Goal: Task Accomplishment & Management: Use online tool/utility

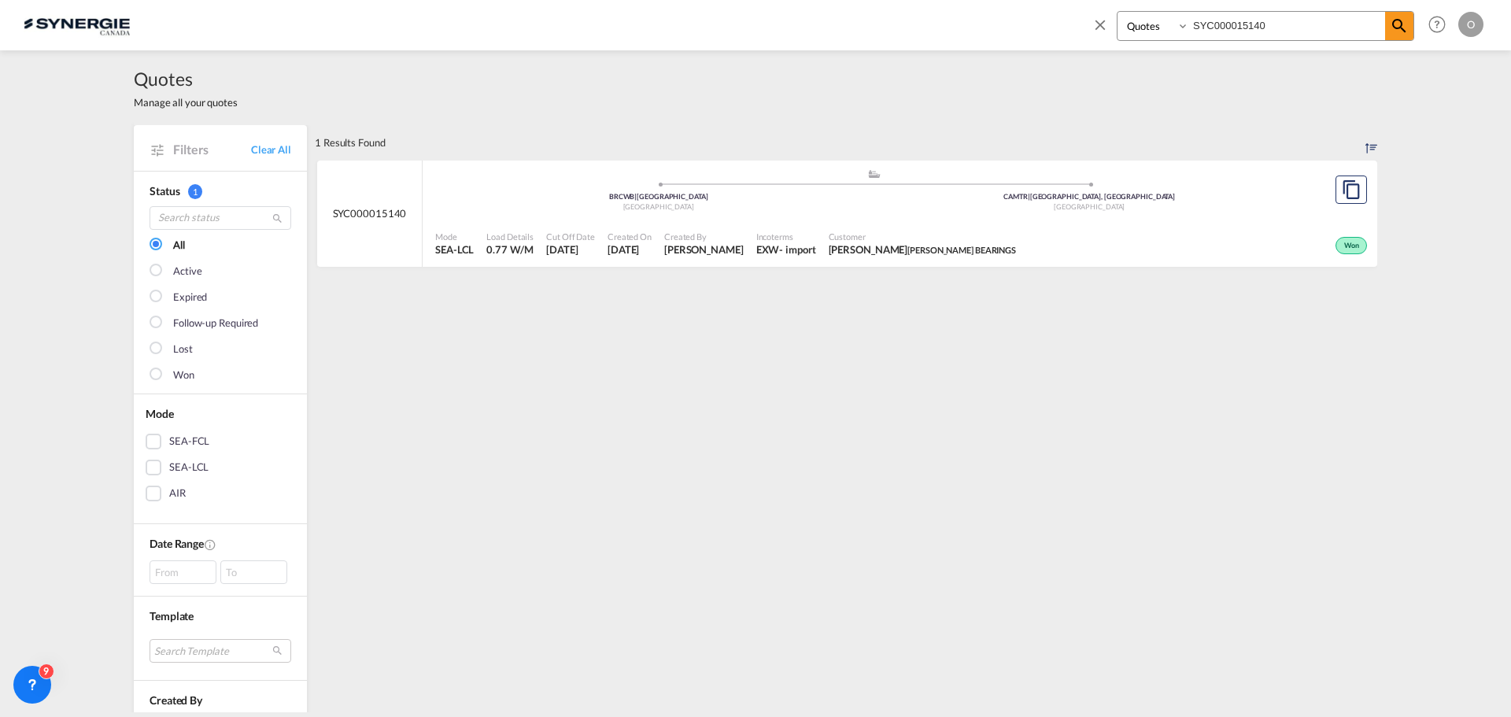
select select "Quotes"
drag, startPoint x: 1297, startPoint y: 20, endPoint x: 889, endPoint y: 32, distance: 408.6
click at [890, 32] on div "Bookings Quotes Enquiries SYC000015140 Help Resources Product Release O My Prof…" at bounding box center [756, 24] width 1464 height 49
paste input "347"
type input "SYC000015347"
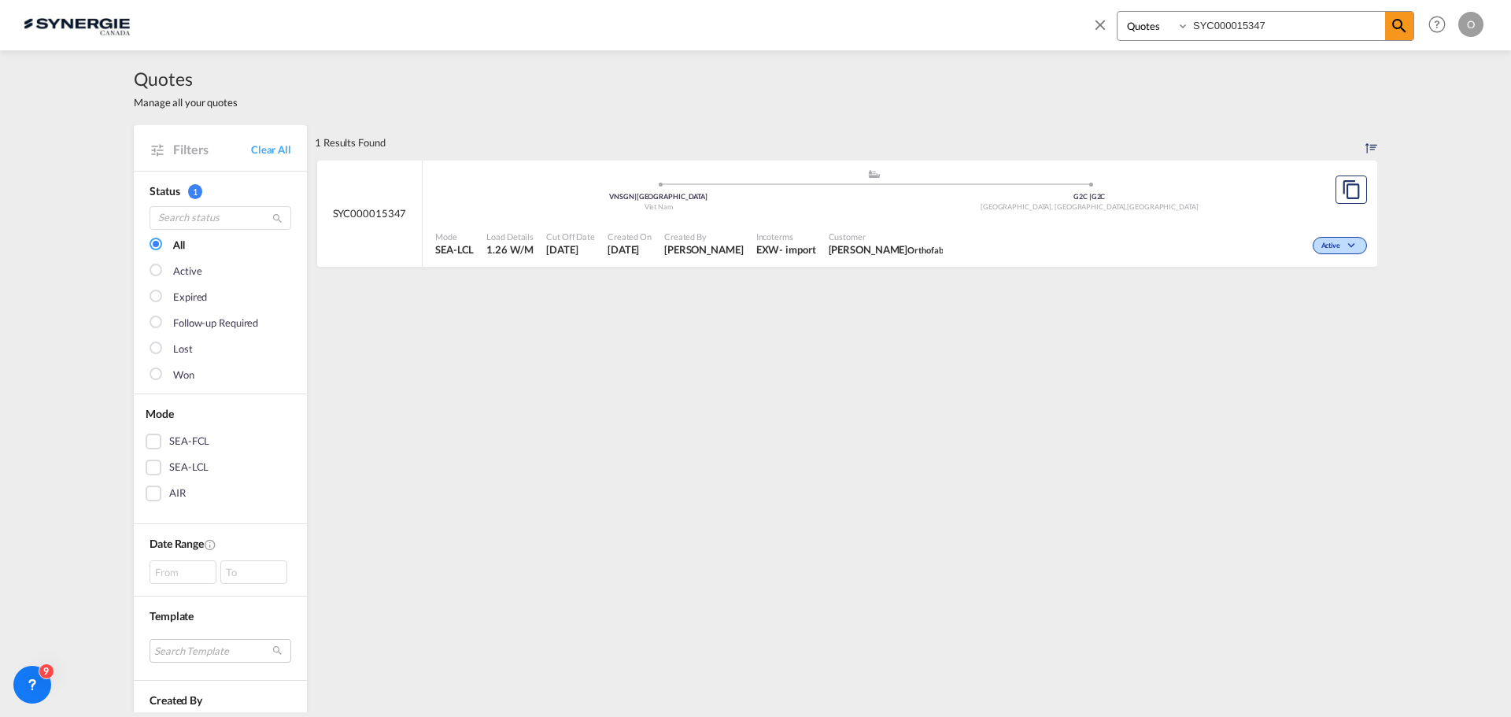
click at [895, 245] on span "[PERSON_NAME] Orthofab" at bounding box center [886, 249] width 115 height 14
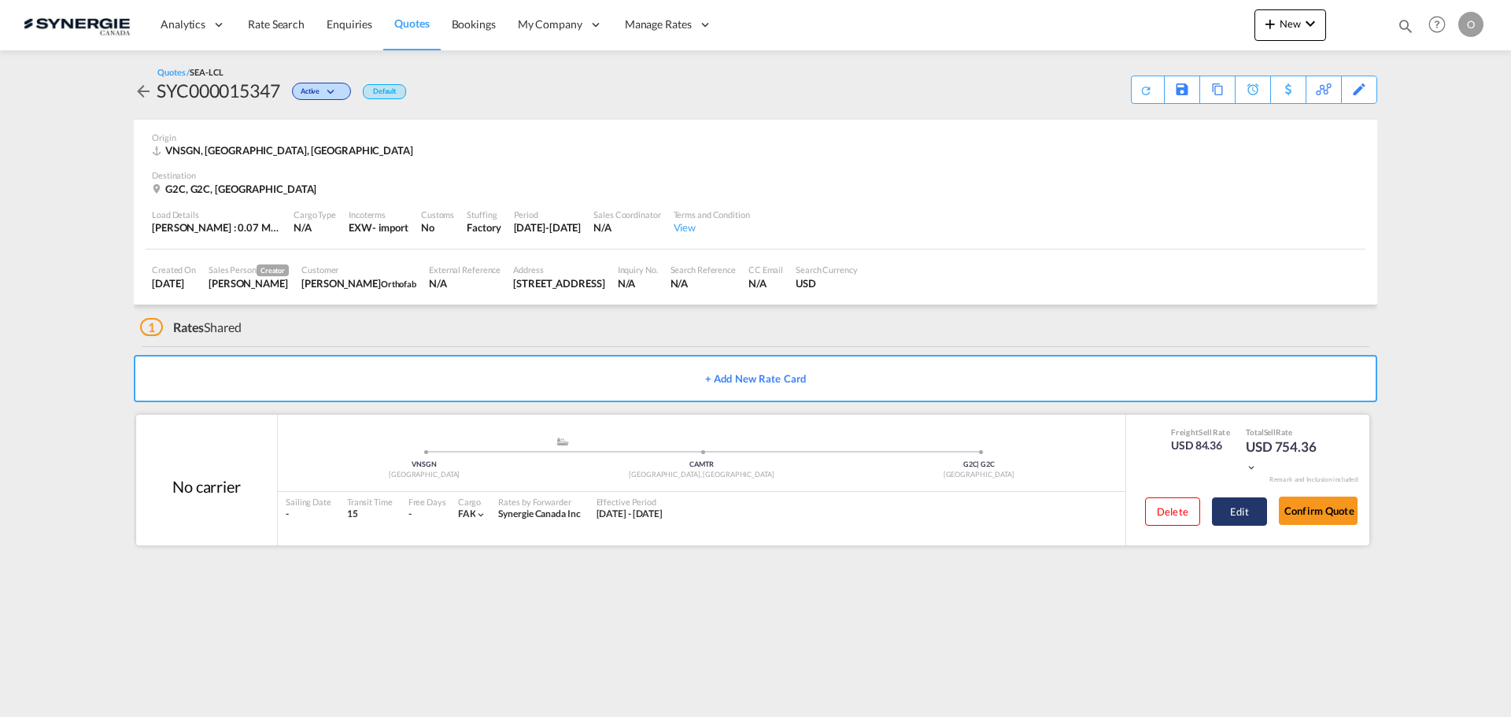
click at [1246, 515] on button "Edit" at bounding box center [1239, 511] width 55 height 28
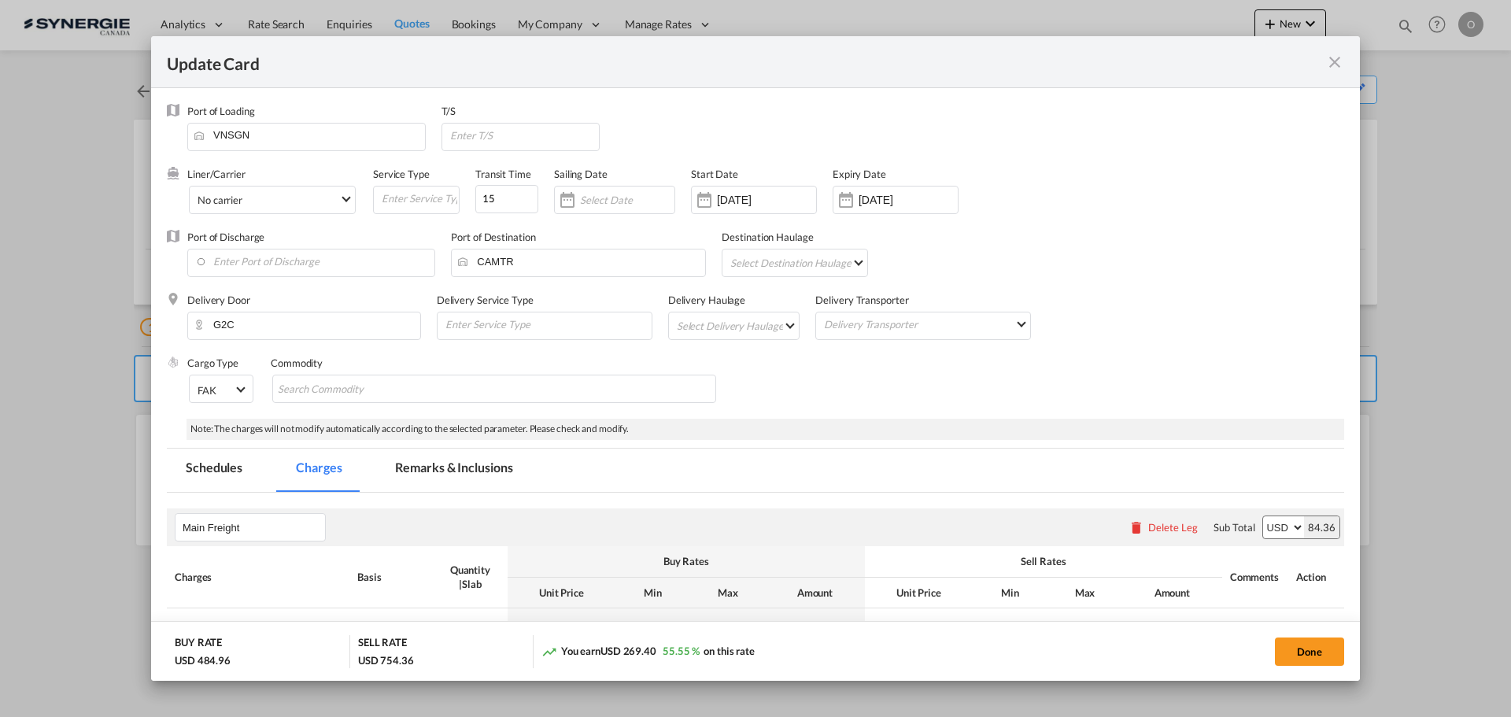
click at [461, 462] on md-tab-item "Remarks & Inclusions" at bounding box center [453, 470] width 155 height 43
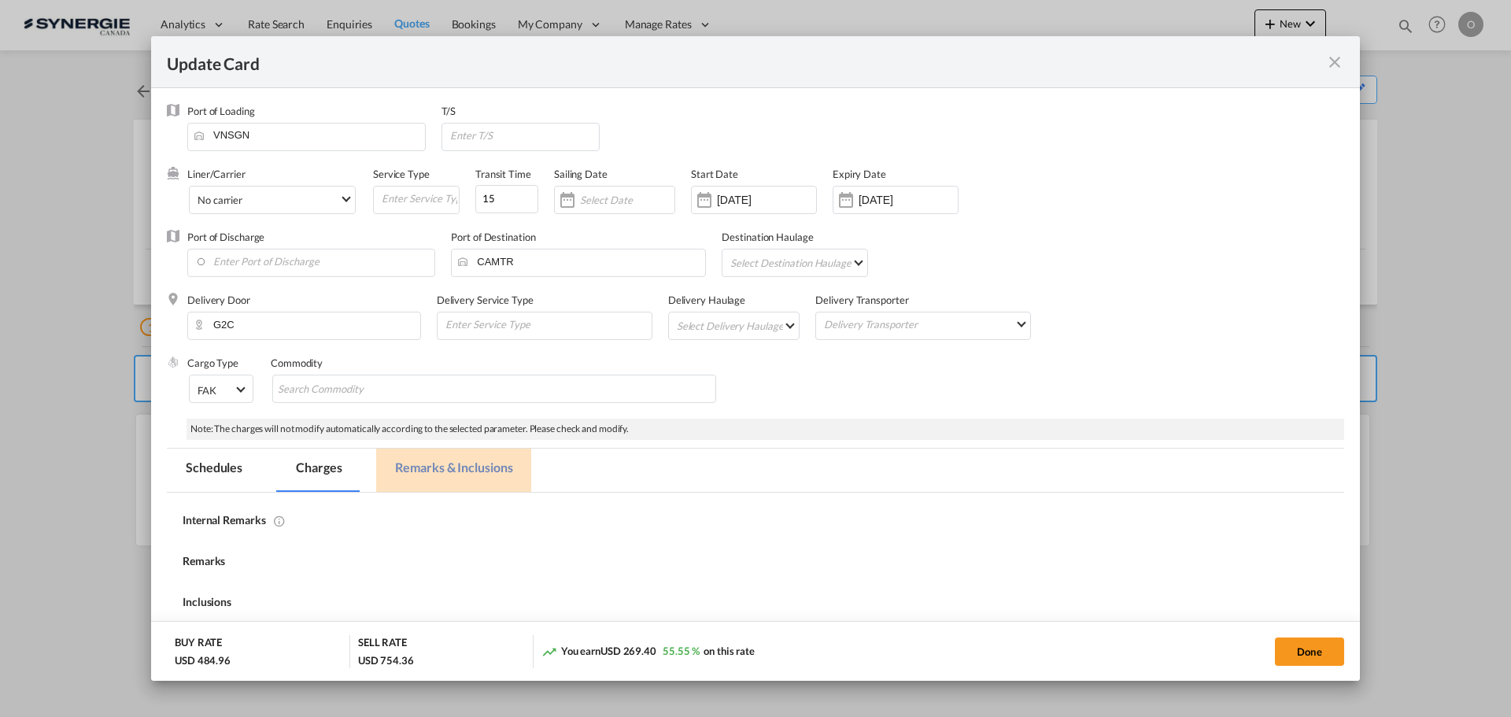
select select "per_w/m"
select select "per_shipment"
select select "per_bl"
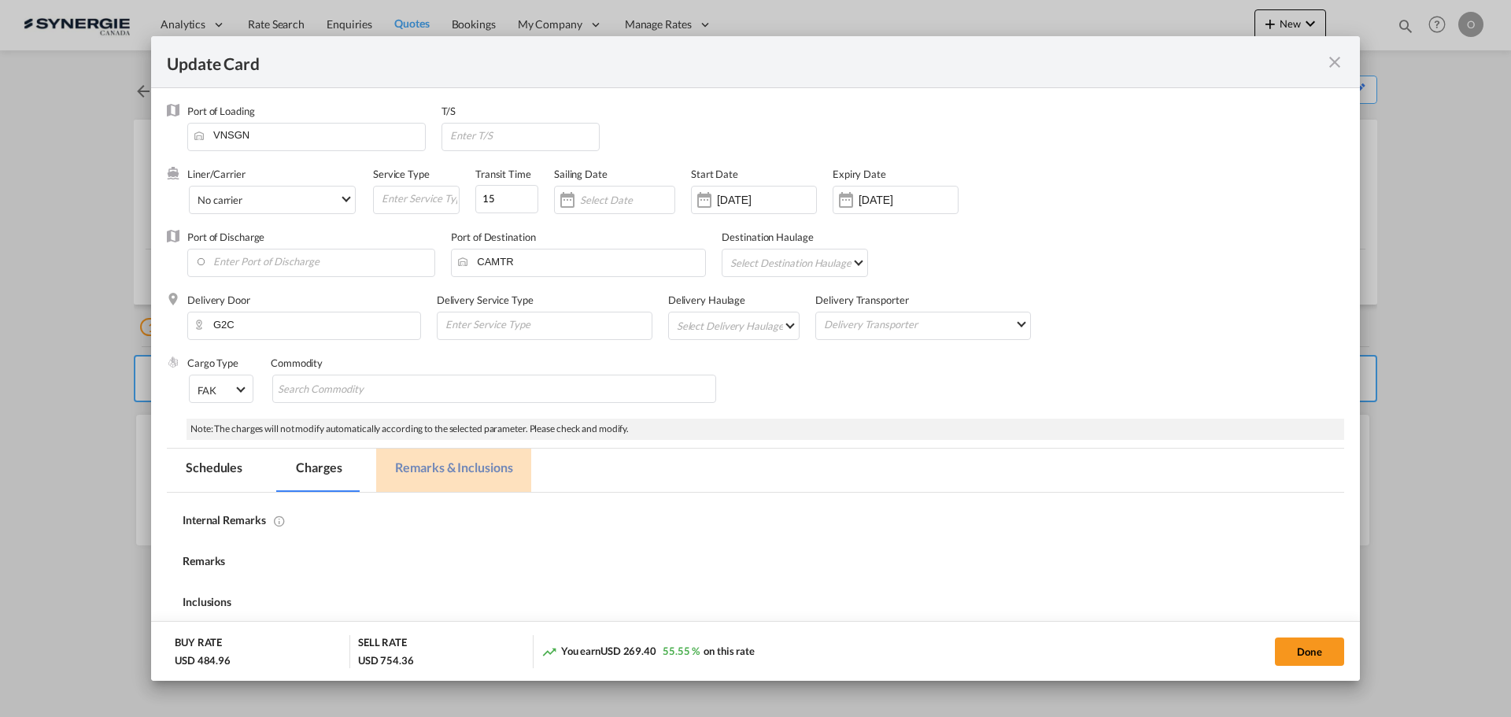
select select "per_bl"
select select "per_shipment"
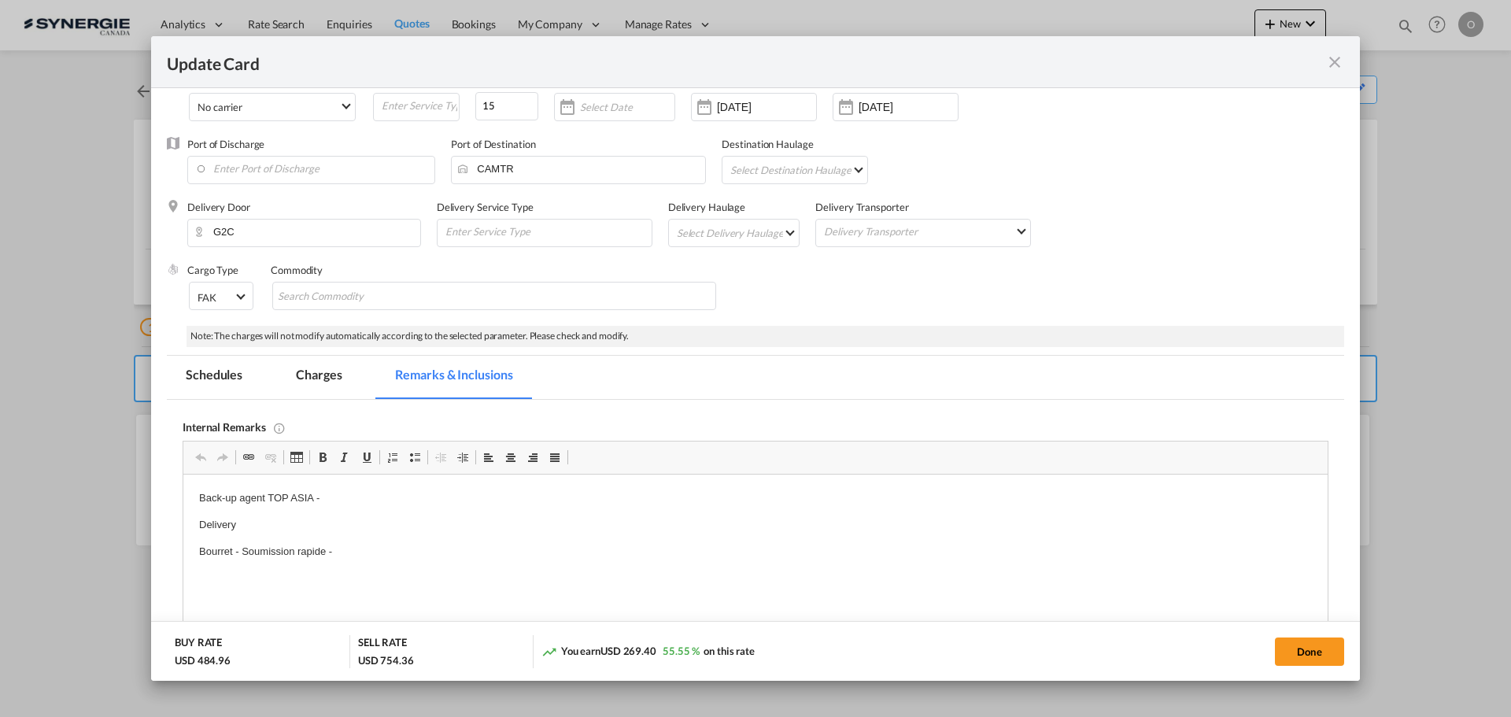
scroll to position [157, 0]
